Goal: Task Accomplishment & Management: Manage account settings

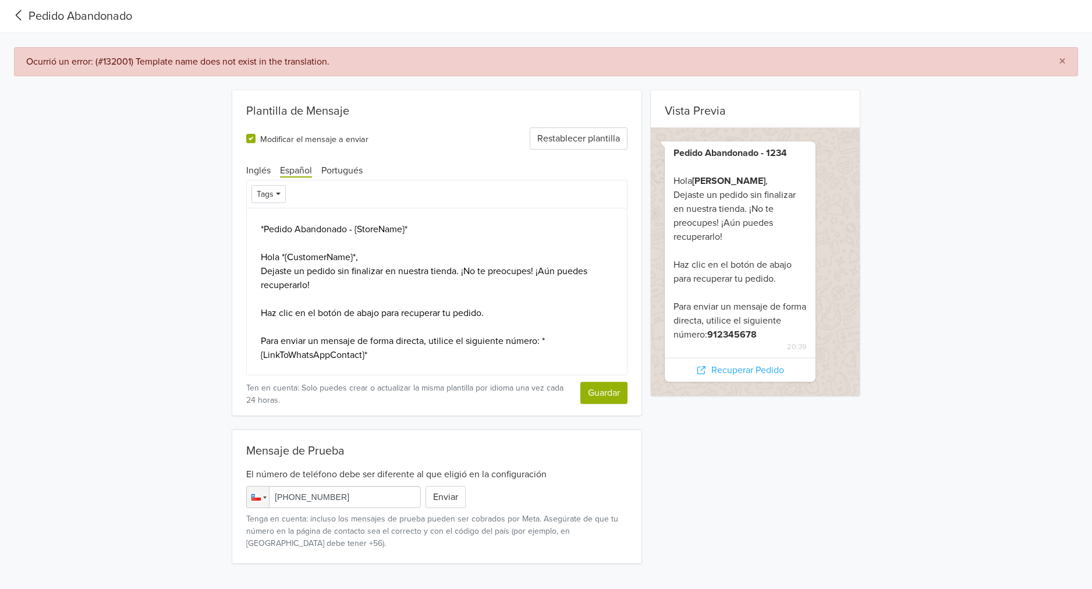
scroll to position [1, 0]
click at [108, 196] on div "Vista Previa [PERSON_NAME] - 1234 Hola [PERSON_NAME] , Dejaste un pedido sin fi…" at bounding box center [546, 326] width 1092 height 473
click at [21, 15] on icon at bounding box center [18, 16] width 19 height 16
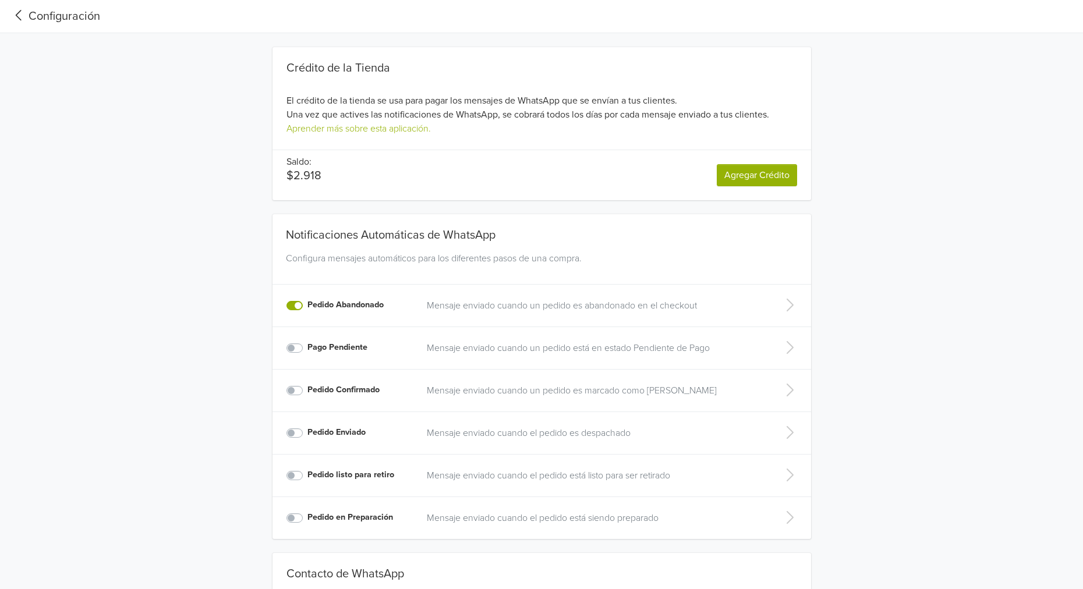
click at [769, 303] on td at bounding box center [789, 306] width 42 height 42
click at [792, 306] on icon at bounding box center [789, 305] width 23 height 19
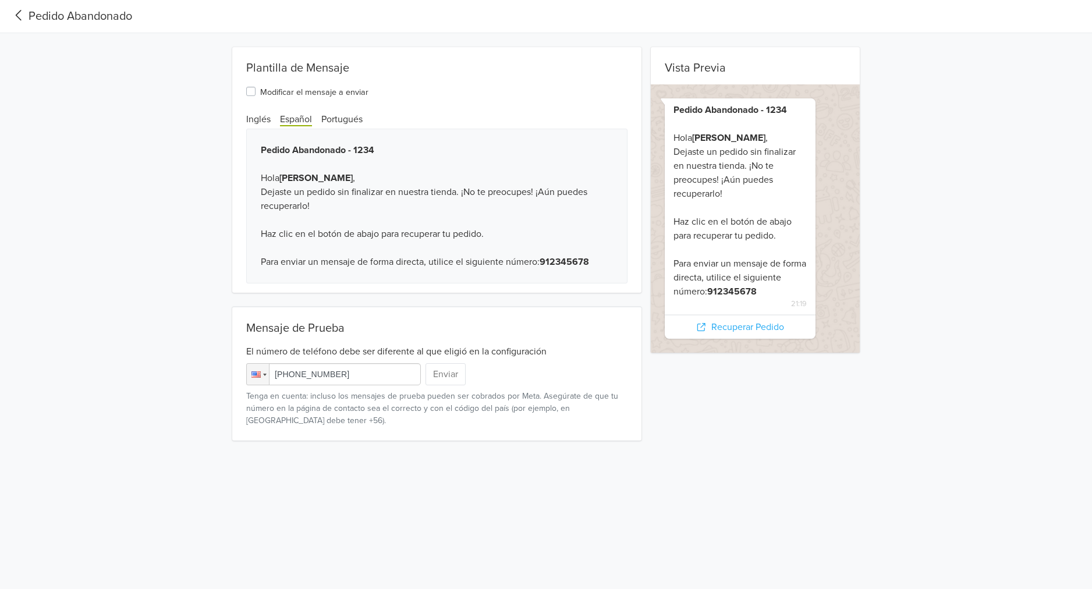
click at [300, 91] on label "Modificar el mensaje a enviar" at bounding box center [314, 91] width 108 height 14
click at [0, 0] on input "Modificar el mensaje a enviar" at bounding box center [0, 0] width 0 height 0
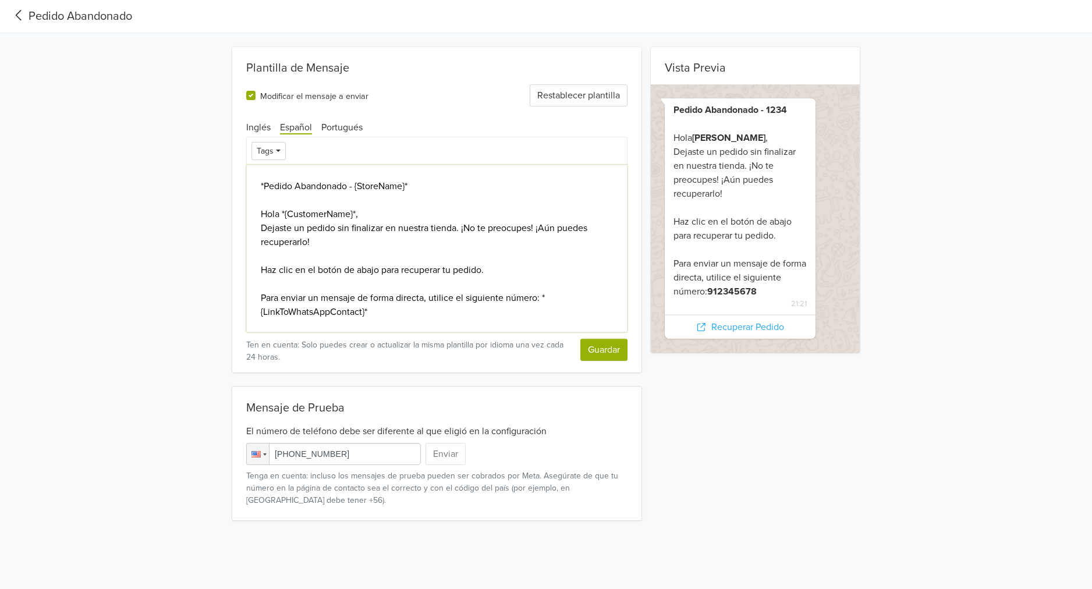
click at [382, 311] on textarea "*Pedido Abandonado - {StoreName}* Hola *{CustomerName}*, Dejaste un pedido sin …" at bounding box center [436, 249] width 381 height 168
click at [456, 230] on textarea "*Pedido Abandonado - {StoreName}* Hola *{CustomerName}*, Dejaste un pedido sin …" at bounding box center [436, 249] width 381 height 168
click at [516, 268] on textarea "*Pedido Abandonado - {StoreName}* Hola *{CustomerName}*, Dejaste un pedido sin …" at bounding box center [436, 249] width 381 height 168
click at [557, 302] on textarea "*Pedido Abandonado - {StoreName}* Hola *{CustomerName}*, Dejaste un pedido sin …" at bounding box center [436, 249] width 381 height 168
drag, startPoint x: 327, startPoint y: 296, endPoint x: 463, endPoint y: 299, distance: 136.2
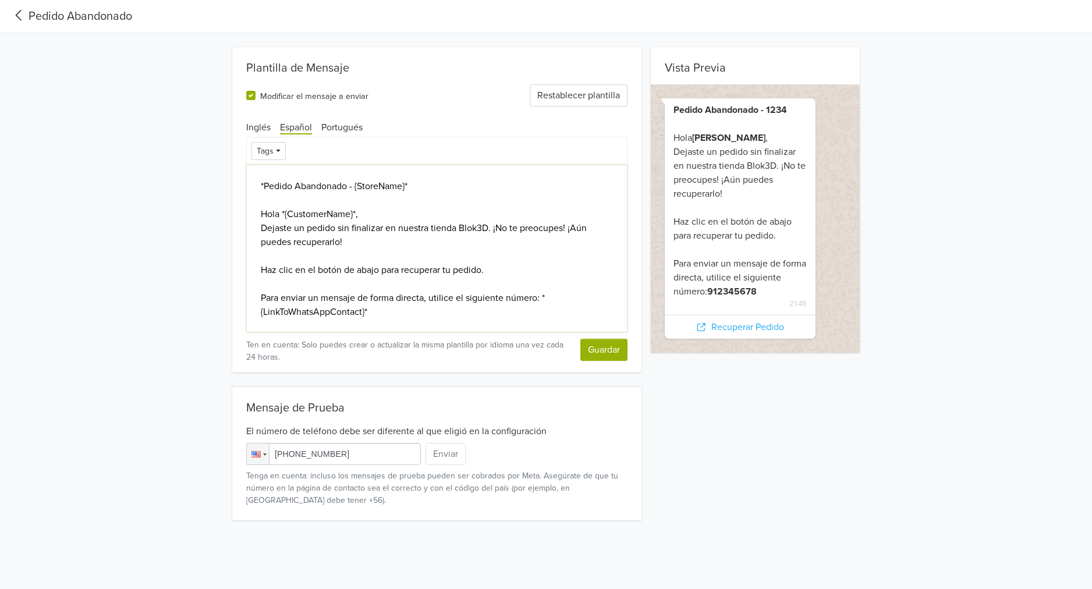
click at [460, 299] on textarea "*Pedido Abandonado - {StoreName}* Hola *{CustomerName}*, Dejaste un pedido sin …" at bounding box center [436, 249] width 381 height 168
click at [505, 299] on textarea "*Pedido Abandonado - {StoreName}* Hola *{CustomerName}*, Dejaste un pedido sin …" at bounding box center [436, 249] width 381 height 168
click at [385, 318] on textarea "*Pedido Abandonado - {StoreName}* Hola *{CustomerName}*, Dejaste un pedido sin …" at bounding box center [436, 249] width 381 height 168
click at [364, 313] on textarea "*Pedido Abandonado - {StoreName}* Hola *{CustomerName}*, Dejaste un pedido sin …" at bounding box center [436, 249] width 381 height 168
click at [392, 315] on textarea "*Pedido Abandonado - {StoreName}* Hola *{CustomerName}*, Dejaste un pedido sin …" at bounding box center [436, 249] width 381 height 168
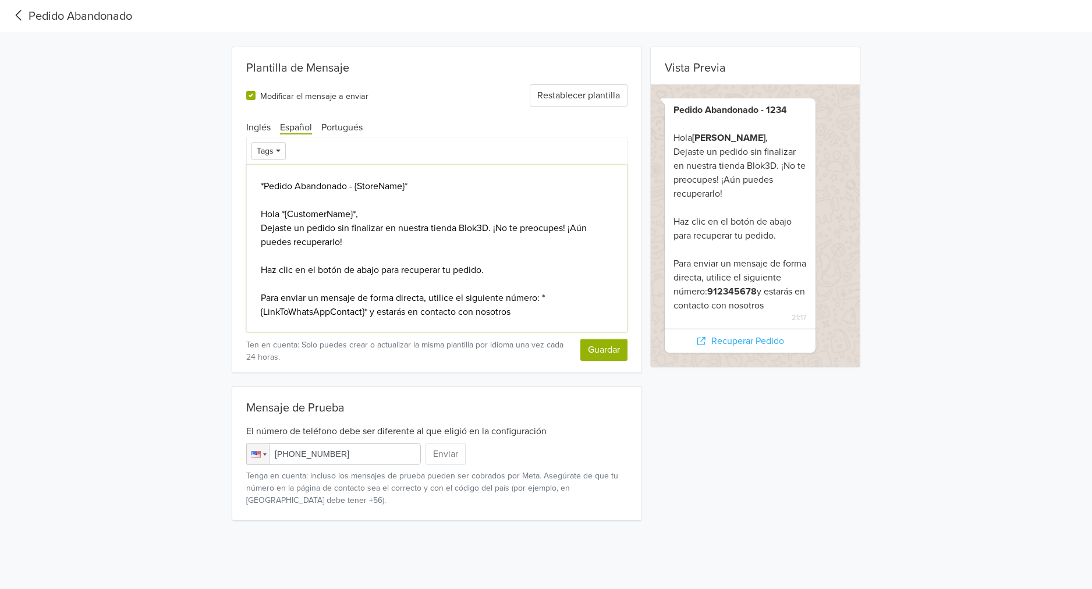
click at [368, 228] on textarea "*Pedido Abandonado - {StoreName}* Hola *{CustomerName}*, Dejaste un pedido sin …" at bounding box center [436, 249] width 381 height 168
click at [422, 225] on textarea "*Pedido Abandonado - {StoreName}* Hola *{CustomerName}*, Dejaste un pedido sin …" at bounding box center [436, 249] width 381 height 168
click at [505, 228] on textarea "*Pedido Abandonado - {StoreName}* Hola *{CustomerName}*, Dejaste un pedido sin …" at bounding box center [436, 249] width 381 height 168
drag, startPoint x: 526, startPoint y: 223, endPoint x: 520, endPoint y: 249, distance: 26.3
click at [560, 226] on textarea "*Pedido Abandonado - {StoreName}* Hola *{CustomerName}*, Dejaste un pedido sin …" at bounding box center [436, 249] width 381 height 168
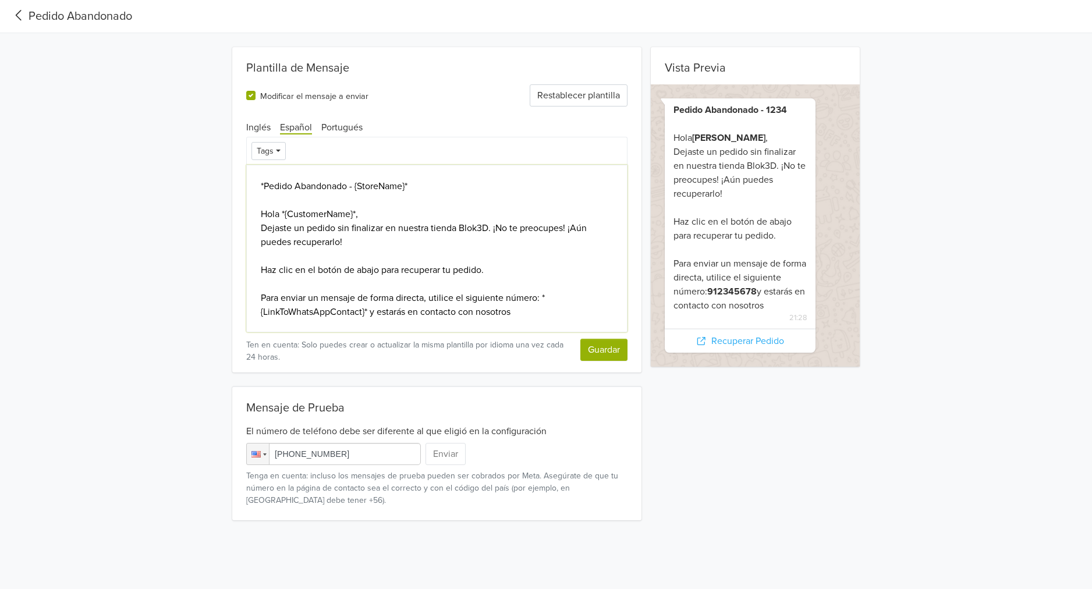
click at [479, 260] on textarea "*Pedido Abandonado - {StoreName}* Hola *{CustomerName}*, Dejaste un pedido sin …" at bounding box center [436, 249] width 381 height 168
drag, startPoint x: 293, startPoint y: 268, endPoint x: 445, endPoint y: 276, distance: 152.1
click at [445, 276] on textarea "*Pedido Abandonado - {StoreName}* Hola *{CustomerName}*, Dejaste un pedido sin …" at bounding box center [436, 249] width 381 height 168
click at [441, 237] on textarea "*Pedido Abandonado - {StoreName}* Hola *{CustomerName}*, Dejaste un pedido sin …" at bounding box center [436, 249] width 381 height 168
drag, startPoint x: 333, startPoint y: 265, endPoint x: 457, endPoint y: 270, distance: 124.6
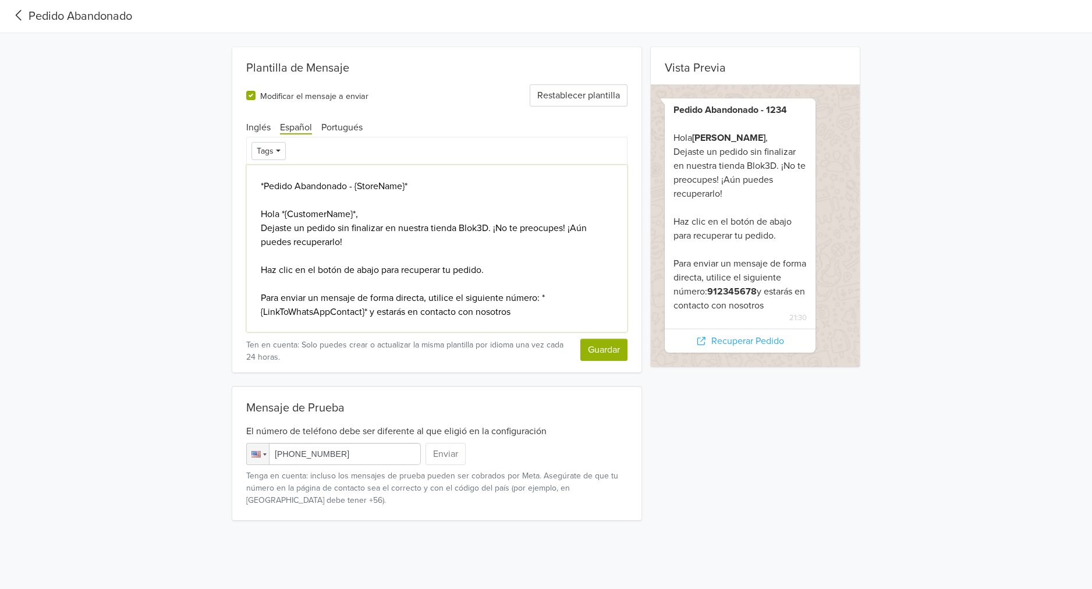
click at [457, 270] on textarea "*Pedido Abandonado - {StoreName}* Hola *{CustomerName}*, Dejaste un pedido sin …" at bounding box center [436, 249] width 381 height 168
click at [476, 248] on textarea "*Pedido Abandonado - {StoreName}* Hola *{CustomerName}*, Dejaste un pedido sin …" at bounding box center [436, 249] width 381 height 168
click at [531, 311] on textarea "*Pedido Abandonado - {StoreName}* Hola *{CustomerName}*, Dejaste un pedido sin …" at bounding box center [436, 249] width 381 height 168
drag, startPoint x: 425, startPoint y: 300, endPoint x: 257, endPoint y: 295, distance: 168.9
click at [257, 295] on textarea "*Pedido Abandonado - {StoreName}* Hola *{CustomerName}*, Dejaste un pedido sin …" at bounding box center [436, 249] width 381 height 168
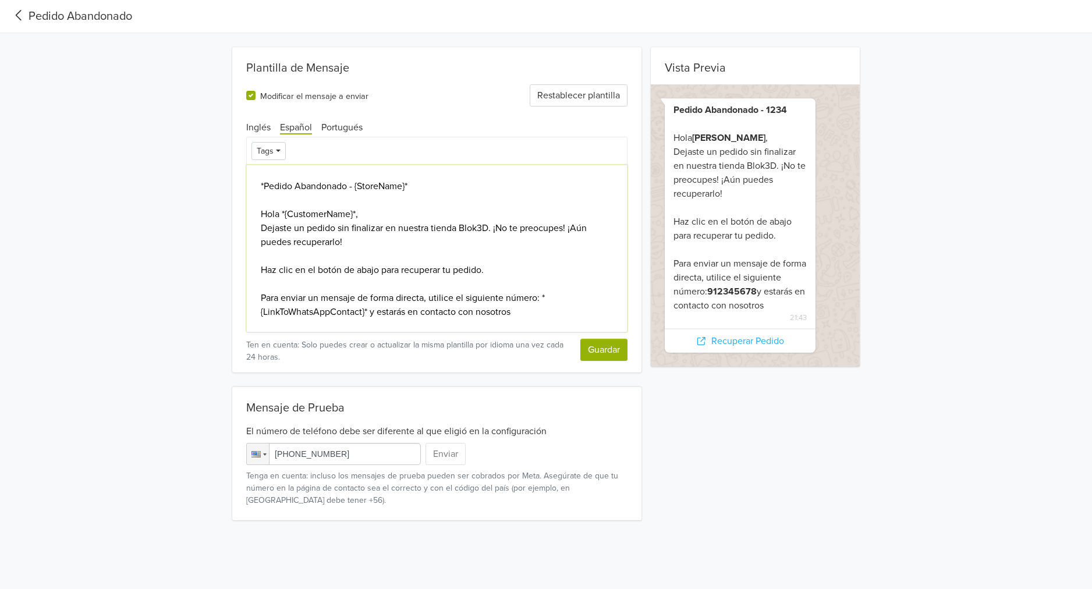
drag, startPoint x: 431, startPoint y: 299, endPoint x: 243, endPoint y: 297, distance: 188.0
click at [243, 297] on div "Plantilla de Mensaje Modificar el mensaje a enviar Restablecer plantilla Inglés…" at bounding box center [436, 209] width 409 height 325
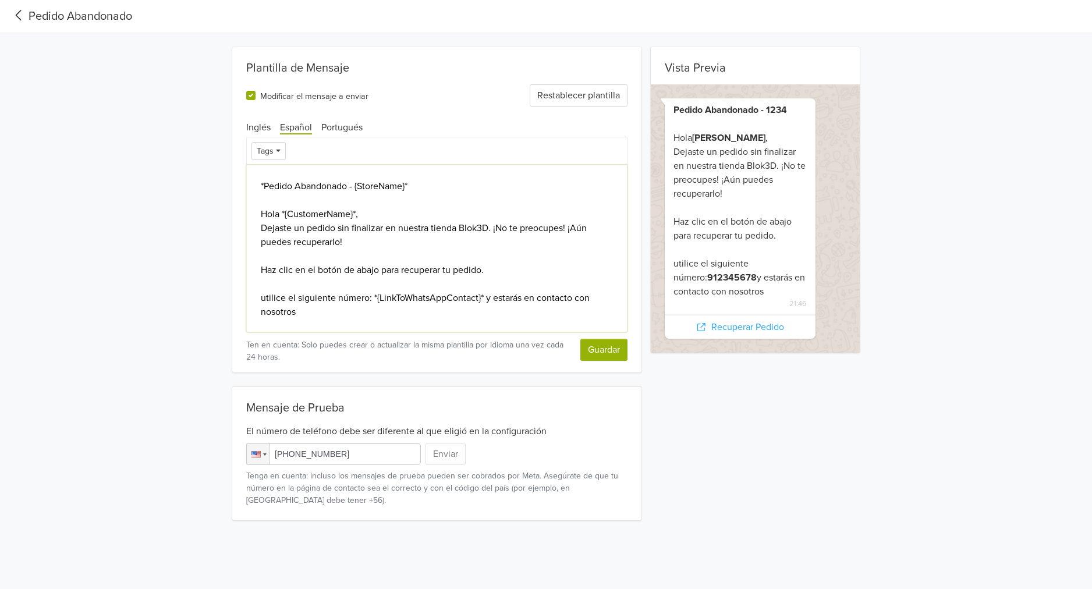
drag, startPoint x: 485, startPoint y: 301, endPoint x: 488, endPoint y: 310, distance: 9.6
click at [488, 310] on textarea "*Pedido Abandonado - {StoreName}* Hola *{CustomerName}*, Dejaste un pedido sin …" at bounding box center [436, 249] width 381 height 168
paste textarea "Para enviar un mensaje de forma directa,"
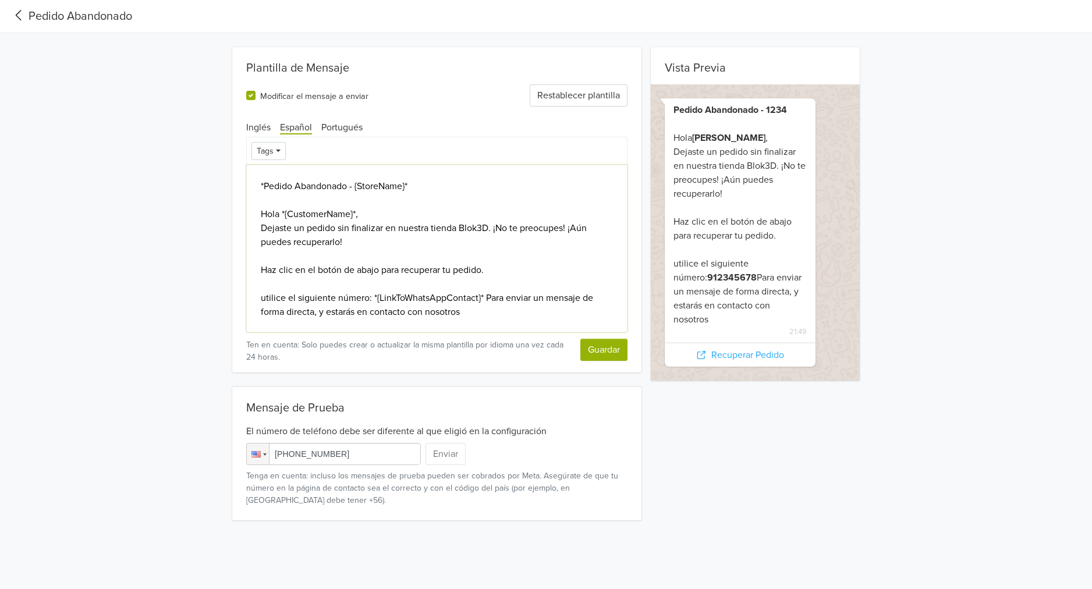
click at [490, 297] on textarea "*Pedido Abandonado - {StoreName}* Hola *{CustomerName}*, Dejaste un pedido sin …" at bounding box center [436, 249] width 381 height 168
click at [264, 300] on textarea "*Pedido Abandonado - {StoreName}* Hola *{CustomerName}*, Dejaste un pedido sin …" at bounding box center [436, 249] width 381 height 168
click at [489, 297] on textarea "*Pedido Abandonado - {StoreName}* Hola *{CustomerName}*, Dejaste un pedido sin …" at bounding box center [436, 249] width 381 height 168
drag, startPoint x: 516, startPoint y: 314, endPoint x: 247, endPoint y: 317, distance: 268.3
click at [247, 317] on textarea "*Pedido Abandonado - {StoreName}* Hola *{CustomerName}*, Dejaste un pedido sin …" at bounding box center [436, 249] width 381 height 168
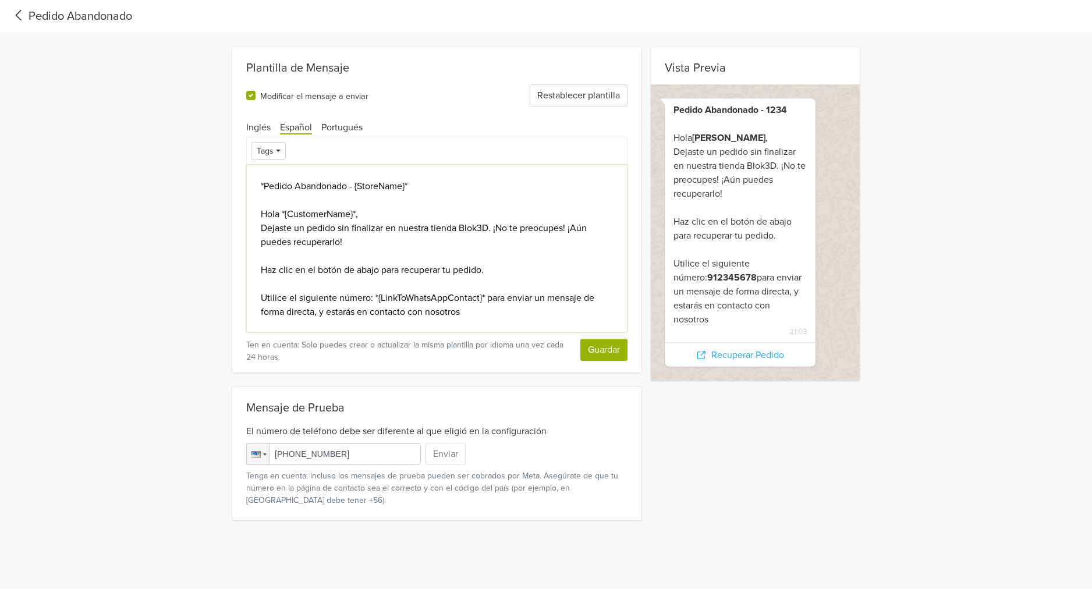
drag, startPoint x: 533, startPoint y: 297, endPoint x: 538, endPoint y: 313, distance: 15.8
click at [538, 313] on textarea "*Pedido Abandonado - {StoreName}* Hola *{CustomerName}*, Dejaste un pedido sin …" at bounding box center [436, 249] width 381 height 168
drag, startPoint x: 329, startPoint y: 312, endPoint x: 519, endPoint y: 320, distance: 189.9
click at [519, 320] on textarea "*Pedido Abandonado - {StoreName}* Hola *{CustomerName}*, Dejaste un pedido sin …" at bounding box center [436, 249] width 381 height 168
drag, startPoint x: 508, startPoint y: 308, endPoint x: 338, endPoint y: 311, distance: 170.0
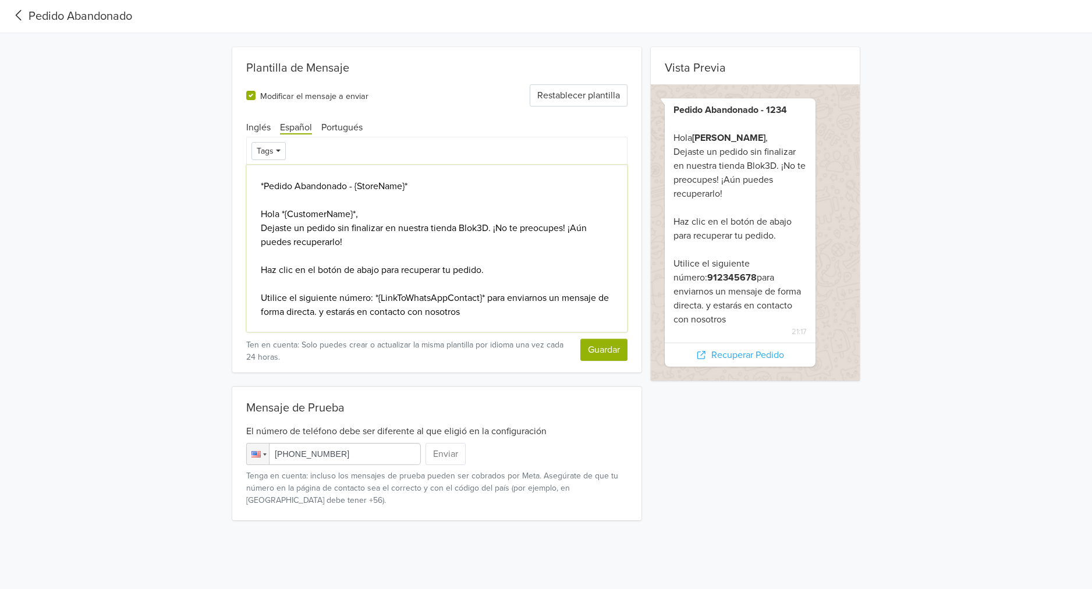
click at [338, 311] on textarea "*Pedido Abandonado - {StoreName}* Hola *{CustomerName}*, Dejaste un pedido sin …" at bounding box center [436, 249] width 381 height 168
click at [487, 312] on textarea "*Pedido Abandonado - {StoreName}* Hola *{CustomerName}*, Dejaste un pedido sin …" at bounding box center [436, 249] width 381 height 168
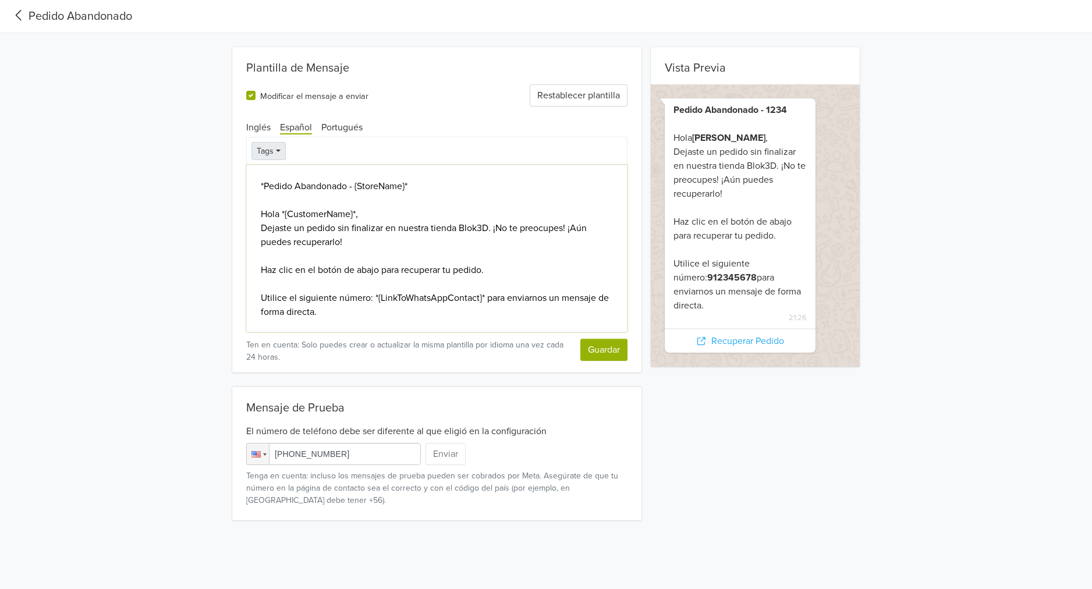
type textarea "*Pedido Abandonado - {StoreName}* Hola *{CustomerName}*, Dejaste un pedido sin …"
click at [264, 148] on button "Tags" at bounding box center [268, 151] width 34 height 18
click at [481, 225] on textarea "*Pedido Abandonado - {StoreName}* Hola *{CustomerName}*, Dejaste un pedido sin …" at bounding box center [436, 249] width 381 height 168
drag, startPoint x: 354, startPoint y: 189, endPoint x: 265, endPoint y: 181, distance: 88.8
click at [265, 181] on textarea "*Pedido Abandonado - {StoreName}* Hola *{CustomerName}*, Dejaste un pedido sin …" at bounding box center [436, 249] width 381 height 168
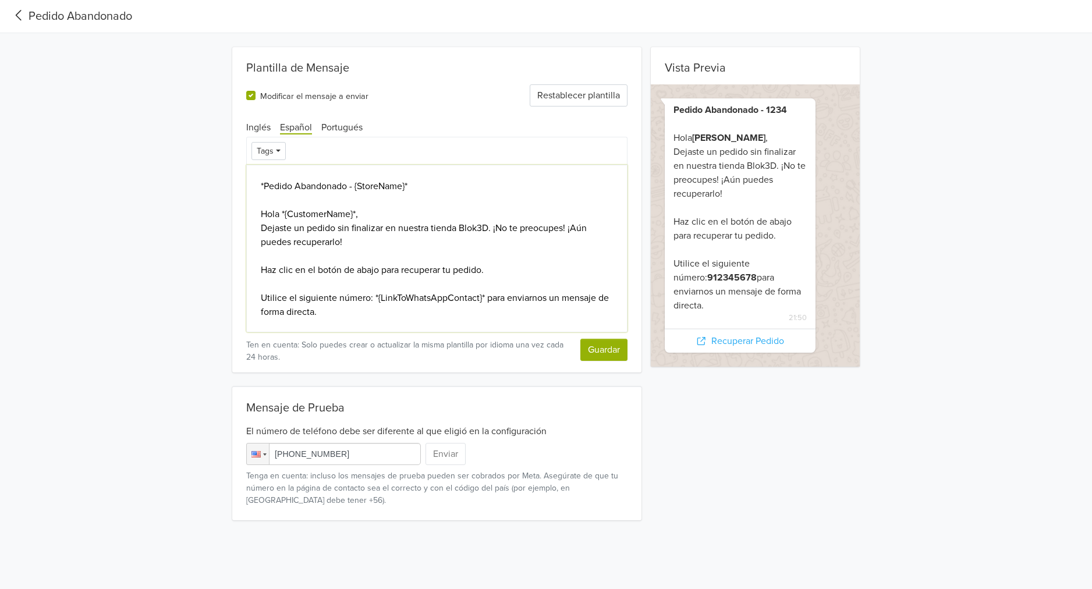
click at [477, 205] on textarea "*Pedido Abandonado - {StoreName}* Hola *{CustomerName}*, Dejaste un pedido sin …" at bounding box center [436, 249] width 381 height 168
click at [597, 353] on button "Guardar" at bounding box center [603, 350] width 47 height 22
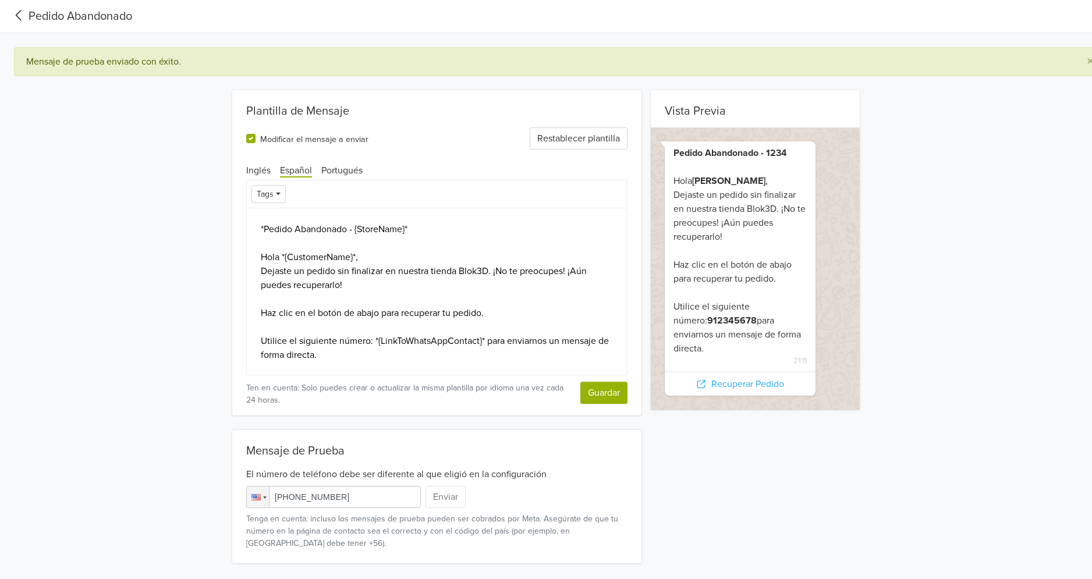
click at [151, 203] on div "Vista Previa Pedido Abandonado - 1234 Hola [PERSON_NAME] , Dejaste un pedido si…" at bounding box center [546, 326] width 1092 height 473
click at [602, 398] on button "Guardar" at bounding box center [603, 393] width 47 height 22
click at [20, 17] on icon at bounding box center [18, 16] width 19 height 16
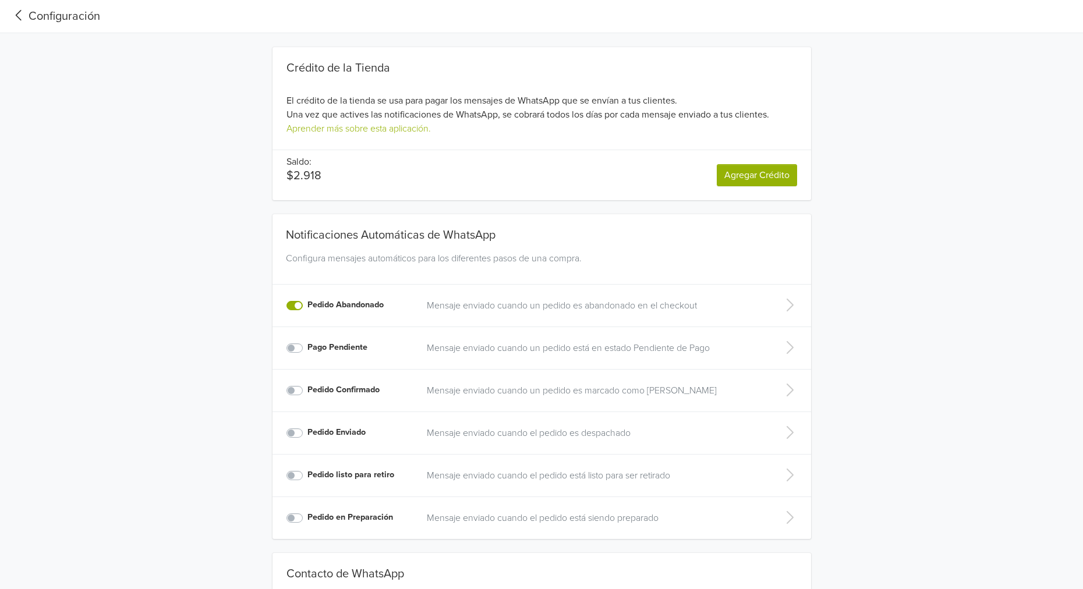
click at [790, 306] on icon at bounding box center [789, 305] width 7 height 13
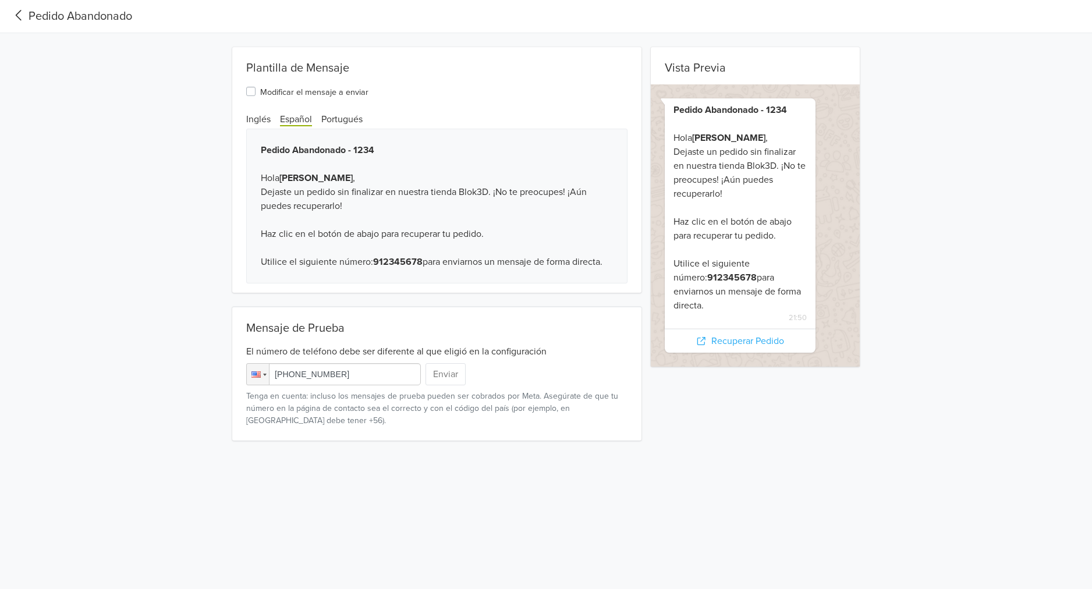
click at [16, 14] on icon at bounding box center [18, 16] width 19 height 16
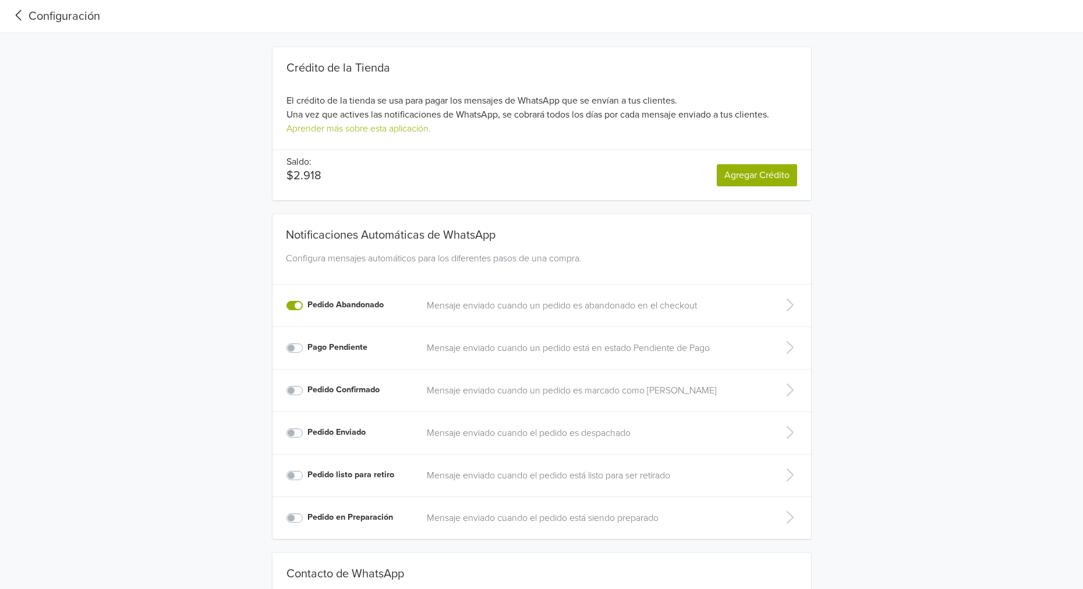
click at [14, 9] on icon at bounding box center [18, 16] width 19 height 16
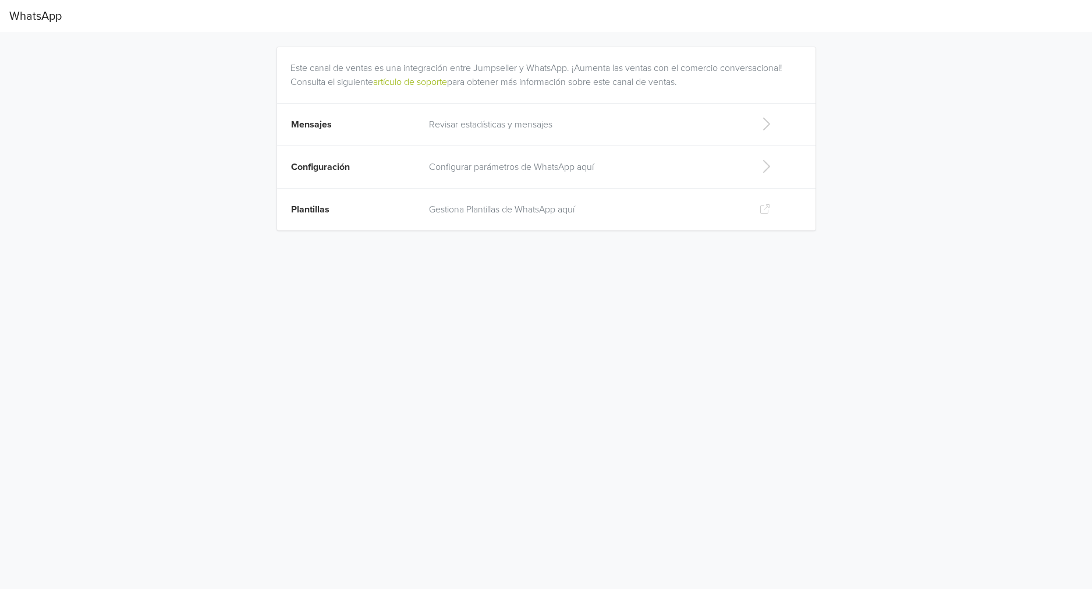
click at [568, 204] on p "Gestiona Plantillas de WhatsApp aquí" at bounding box center [584, 210] width 311 height 14
click at [541, 209] on p "Gestiona Plantillas de WhatsApp aquí" at bounding box center [584, 210] width 311 height 14
click at [604, 208] on p "Gestiona Plantillas de WhatsApp aquí" at bounding box center [584, 210] width 311 height 14
click at [557, 160] on p "Configurar parámetros de WhatsApp aquí" at bounding box center [584, 167] width 311 height 14
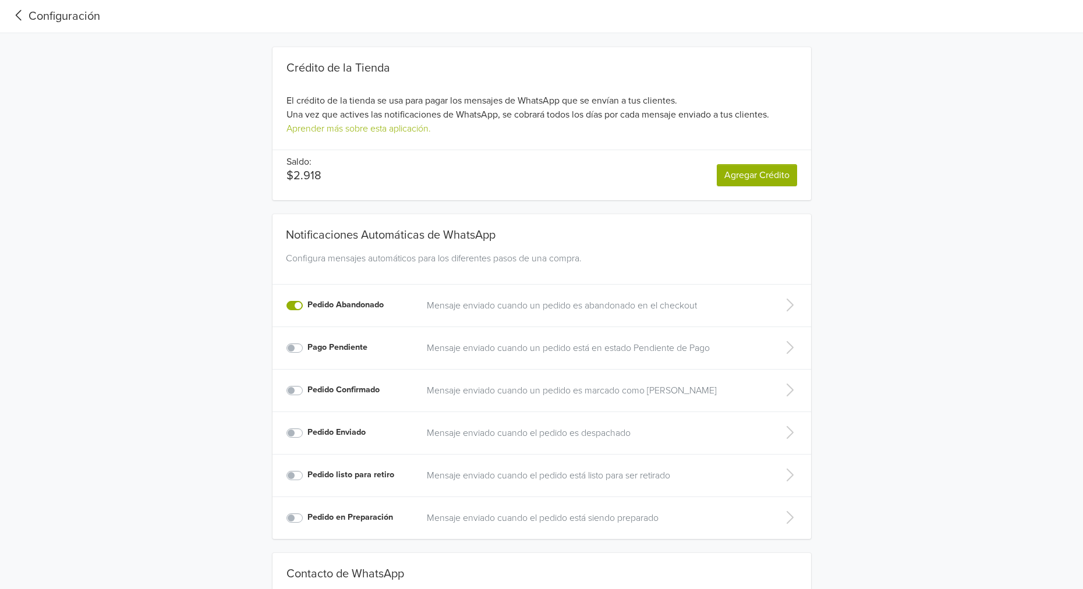
click at [748, 308] on p "Mensaje enviado cuando un pedido es abandonado en el checkout" at bounding box center [594, 306] width 334 height 14
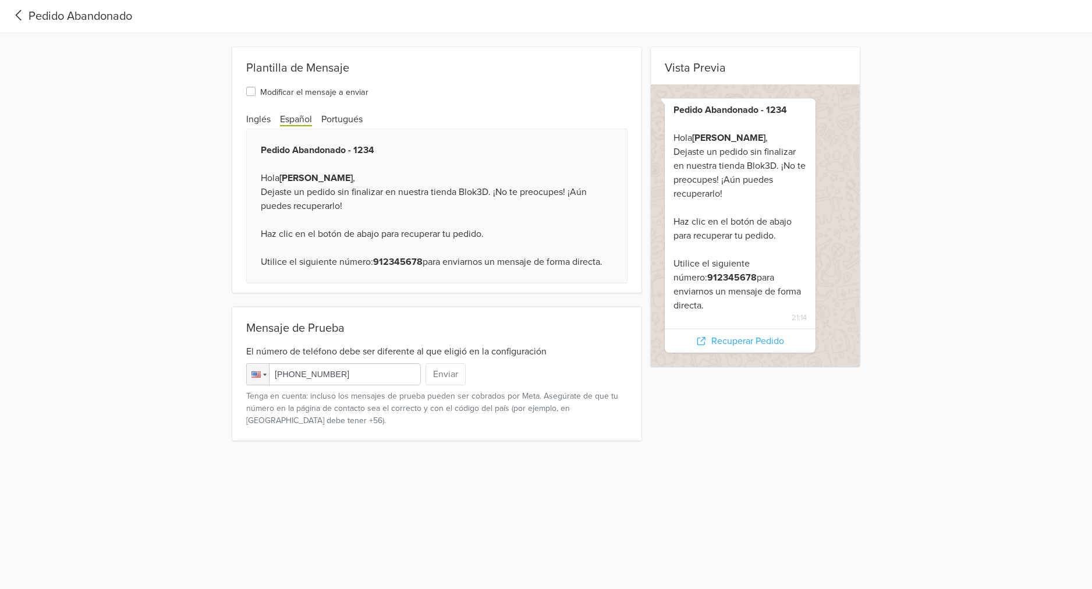
drag, startPoint x: 608, startPoint y: 261, endPoint x: 274, endPoint y: 240, distance: 335.3
click at [274, 240] on div "Pedido Abandonado - 1234 Hola [PERSON_NAME] , Dejaste un pedido sin finalizar e…" at bounding box center [436, 206] width 381 height 155
click at [403, 202] on div "Pedido Abandonado - 1234 Hola [PERSON_NAME] , Dejaste un pedido sin finalizar e…" at bounding box center [436, 206] width 381 height 155
click at [260, 91] on label "Modificar el mensaje a enviar" at bounding box center [314, 91] width 108 height 14
click at [0, 0] on input "Modificar el mensaje a enviar" at bounding box center [0, 0] width 0 height 0
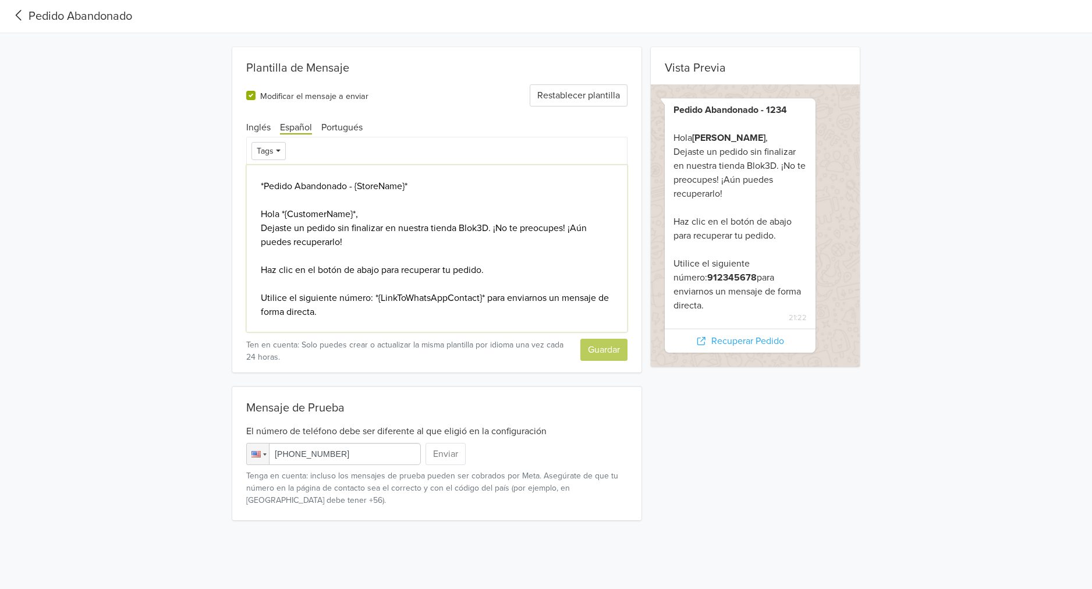
click at [487, 289] on textarea "*Pedido Abandonado - {StoreName}* Hola *{CustomerName}*, Dejaste un pedido sin …" at bounding box center [436, 249] width 381 height 168
drag, startPoint x: 385, startPoint y: 310, endPoint x: 487, endPoint y: 299, distance: 102.5
click at [487, 299] on textarea "*Pedido Abandonado - {StoreName}* Hola *{CustomerName}*, Dejaste un pedido sin …" at bounding box center [436, 249] width 381 height 168
drag, startPoint x: 371, startPoint y: 297, endPoint x: 260, endPoint y: 296, distance: 111.2
click at [260, 296] on textarea "*Pedido Abandonado - {StoreName}* Hola *{CustomerName}*, Dejaste un pedido sin …" at bounding box center [436, 249] width 381 height 168
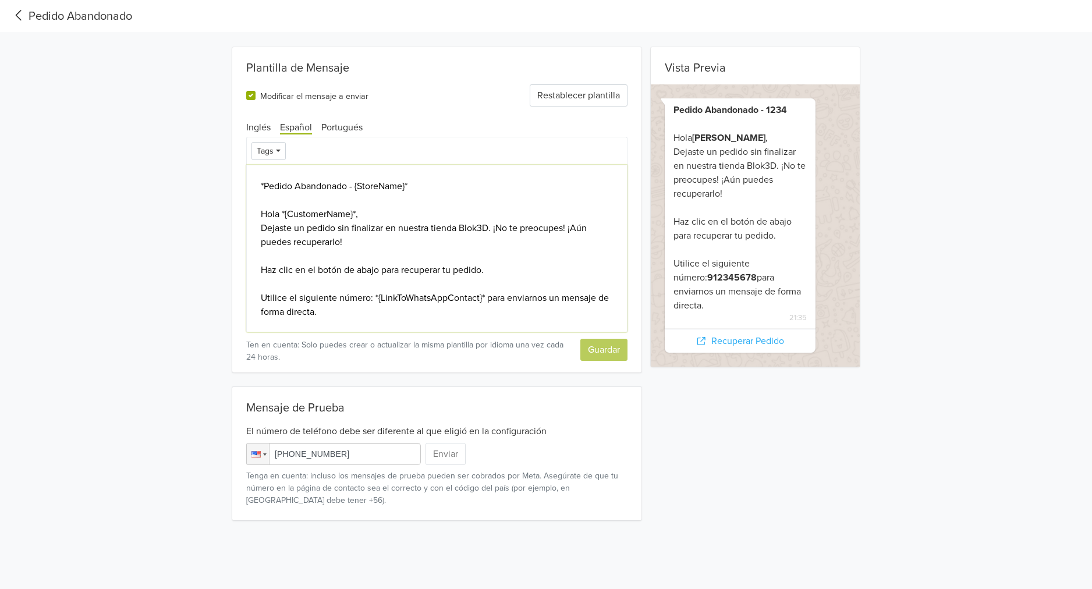
drag, startPoint x: 375, startPoint y: 300, endPoint x: 262, endPoint y: 300, distance: 112.9
click at [262, 300] on textarea "*Pedido Abandonado - {StoreName}* Hola *{CustomerName}*, Dejaste un pedido sin …" at bounding box center [436, 249] width 381 height 168
click at [499, 283] on textarea "*Pedido Abandonado - {StoreName}* Hola *{CustomerName}*, Dejaste un pedido sin …" at bounding box center [436, 249] width 381 height 168
drag, startPoint x: 261, startPoint y: 226, endPoint x: 352, endPoint y: 244, distance: 92.7
click at [352, 244] on textarea "*Pedido Abandonado - {StoreName}* Hola *{CustomerName}*, Dejaste un pedido sin …" at bounding box center [436, 249] width 381 height 168
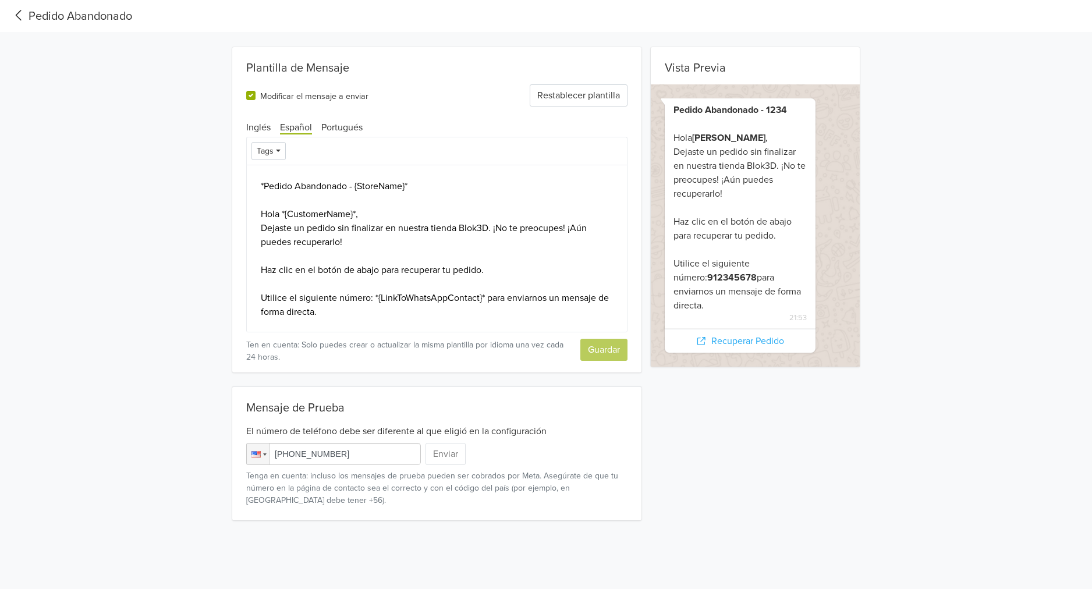
click at [119, 200] on div "Vista Previa Pedido Abandonado - 1234 Hola [PERSON_NAME] , Dejaste un pedido si…" at bounding box center [546, 283] width 1092 height 473
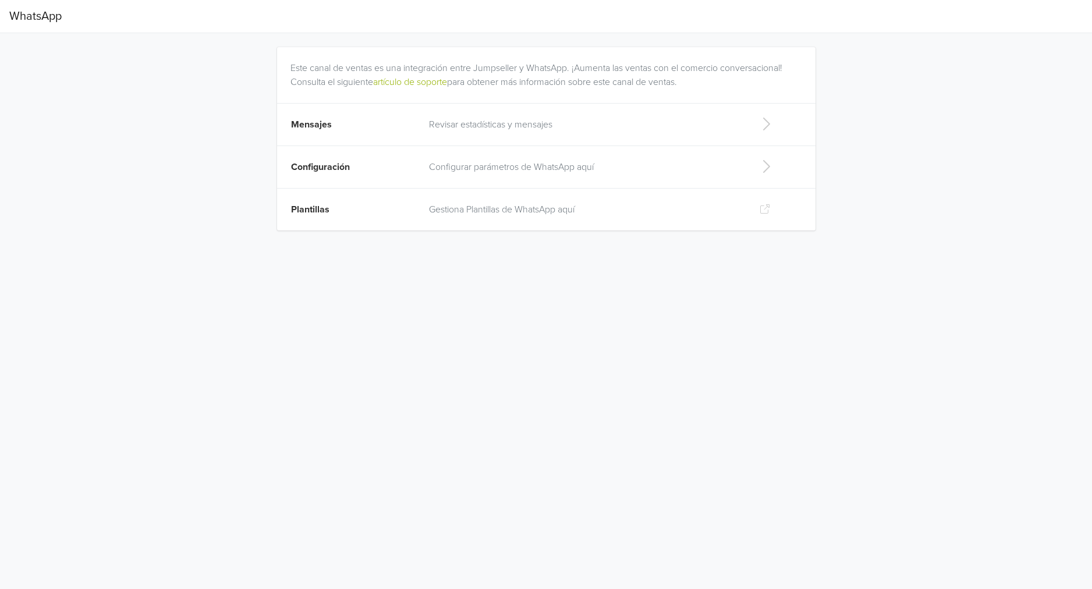
click at [159, 244] on html "WhatsApp Este canal de ventas es una integración entre Jumpseller y WhatsApp. ¡…" at bounding box center [546, 122] width 1092 height 244
click at [415, 85] on link "artículo de soporte" at bounding box center [410, 82] width 74 height 12
click at [144, 215] on div "WhatsApp Este canal de ventas es una integración entre Jumpseller y WhatsApp. ¡…" at bounding box center [546, 122] width 1092 height 244
